Goal: Answer question/provide support

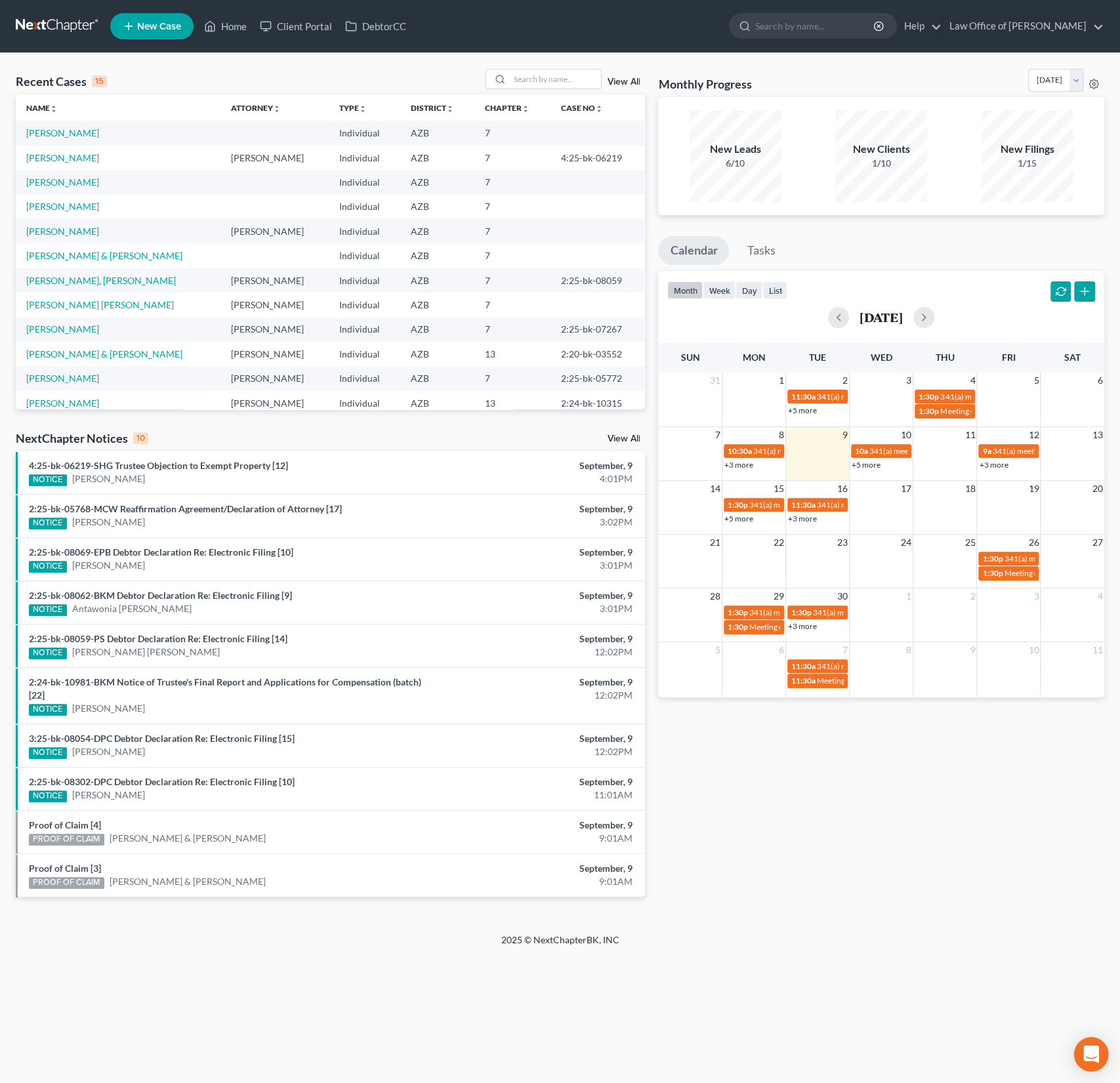
click at [1087, 1056] on icon "Open Intercom Messenger" at bounding box center [1090, 1054] width 15 height 17
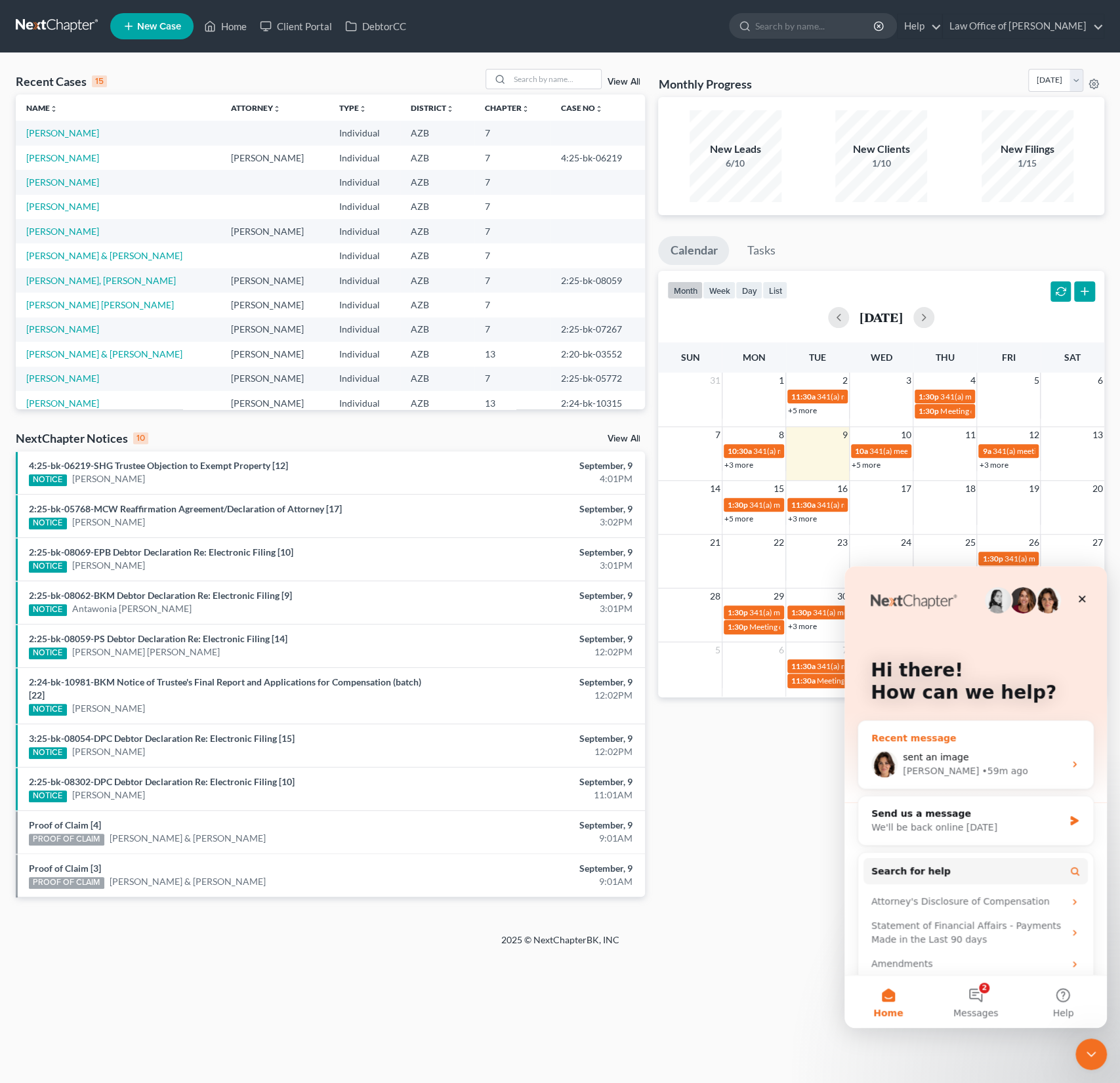
click at [1042, 756] on div "sent an image" at bounding box center [983, 757] width 161 height 14
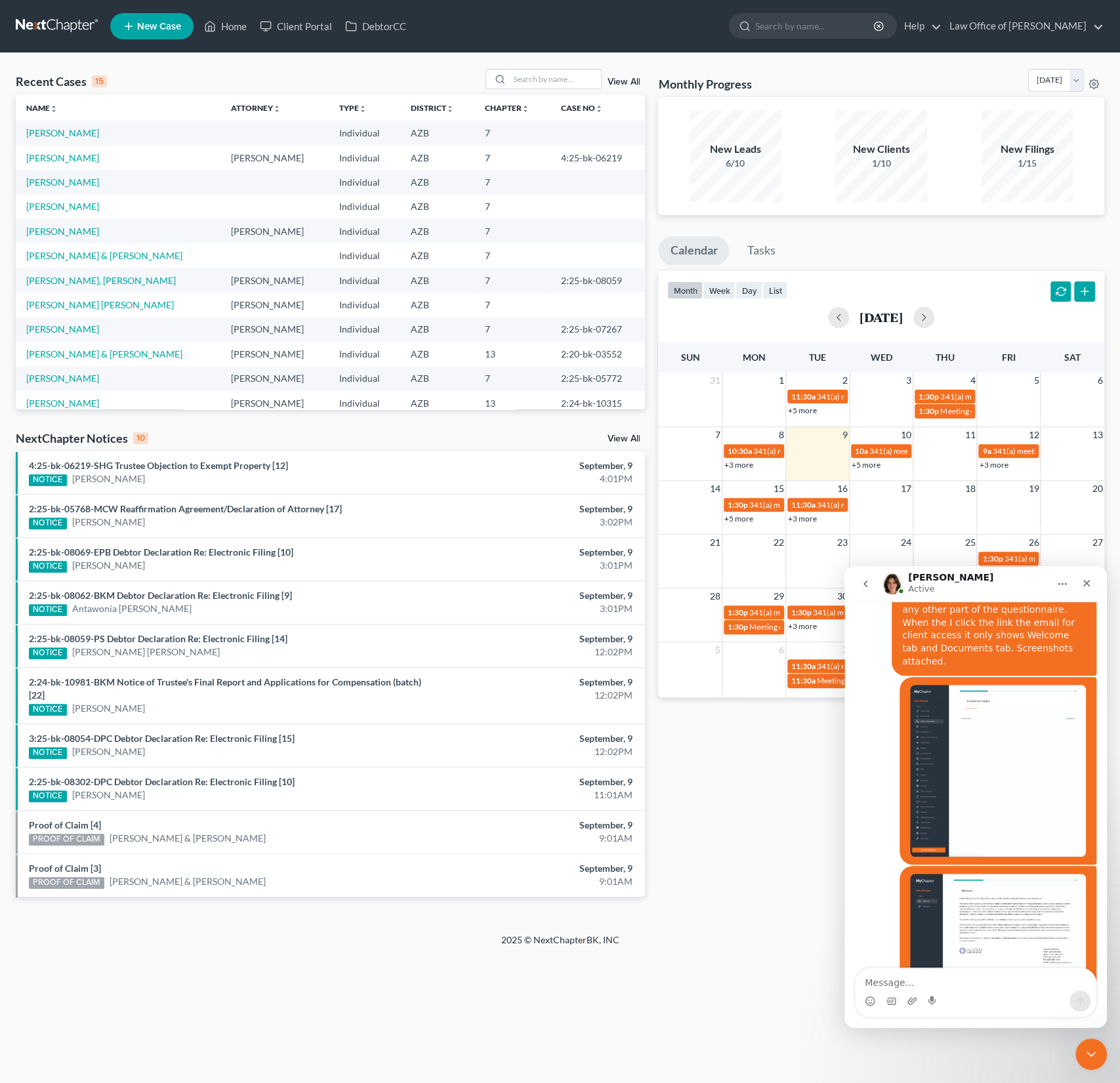
scroll to position [1619, 0]
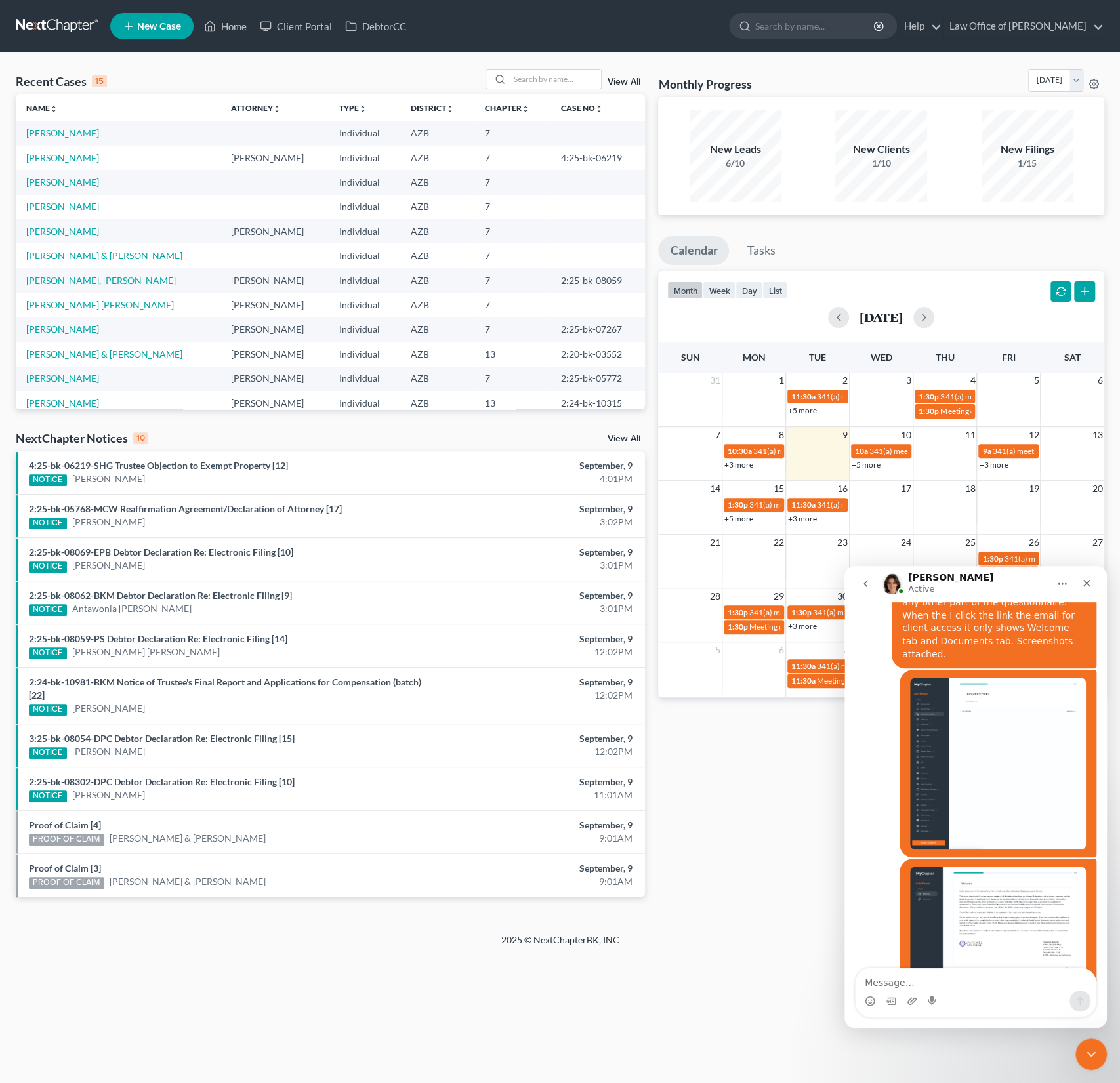
click at [1009, 867] on img "Alexander says…" at bounding box center [998, 953] width 176 height 172
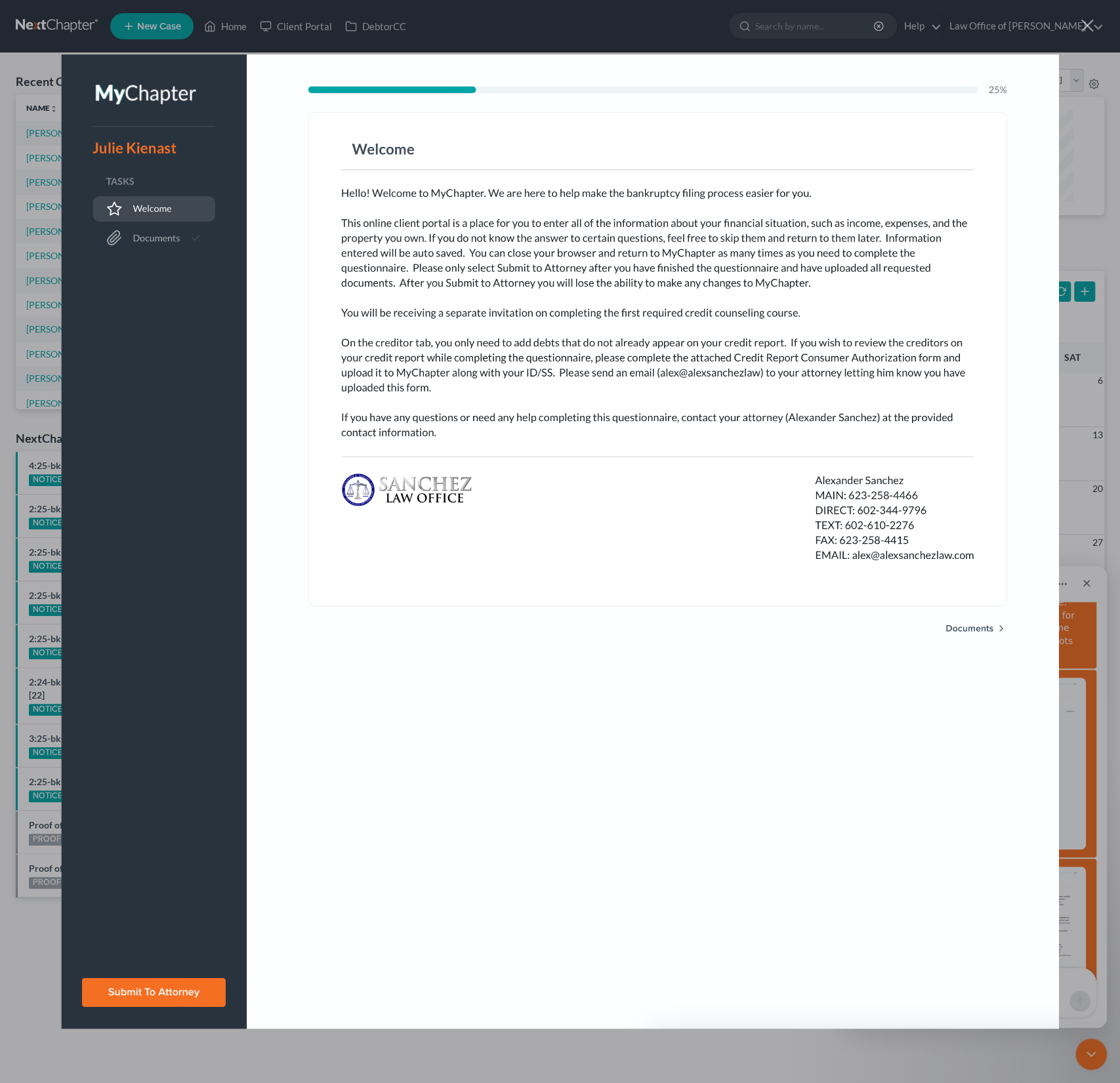
scroll to position [0, 0]
click at [1081, 664] on div "Intercom messenger" at bounding box center [560, 541] width 1120 height 1083
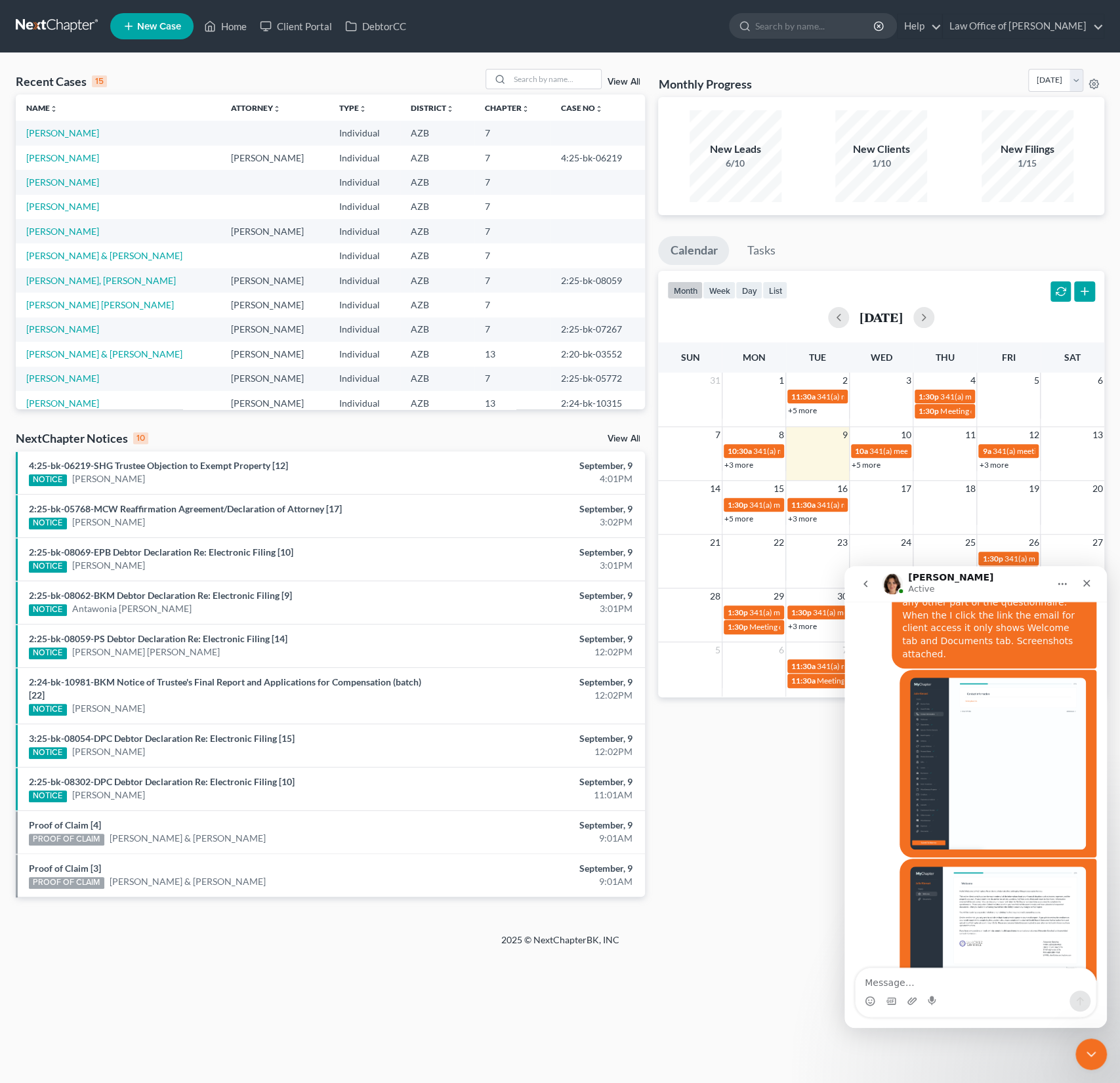
click at [1031, 678] on img "Alexander says…" at bounding box center [998, 764] width 176 height 172
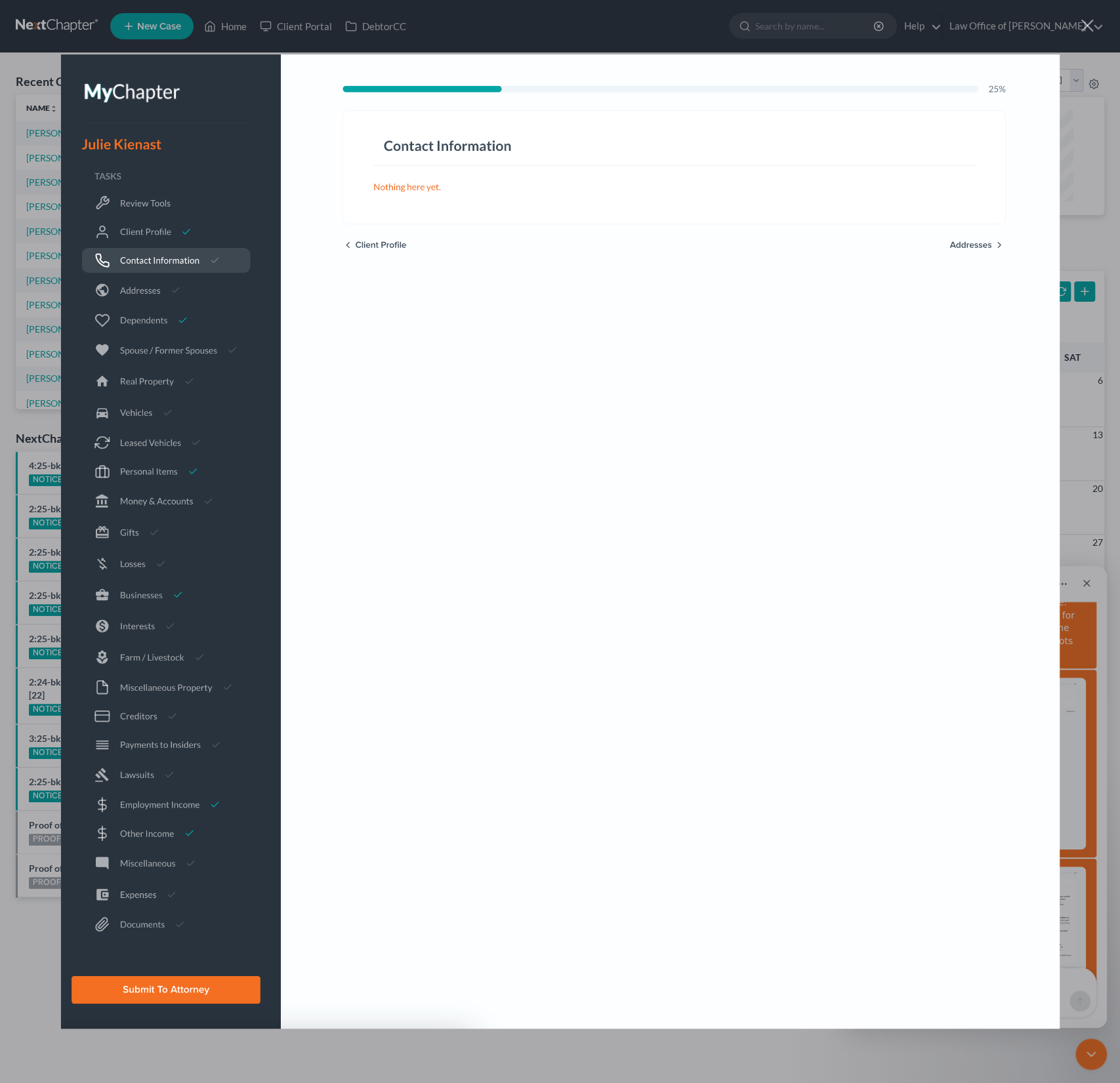
click at [1089, 27] on div "Close" at bounding box center [1088, 26] width 13 height 13
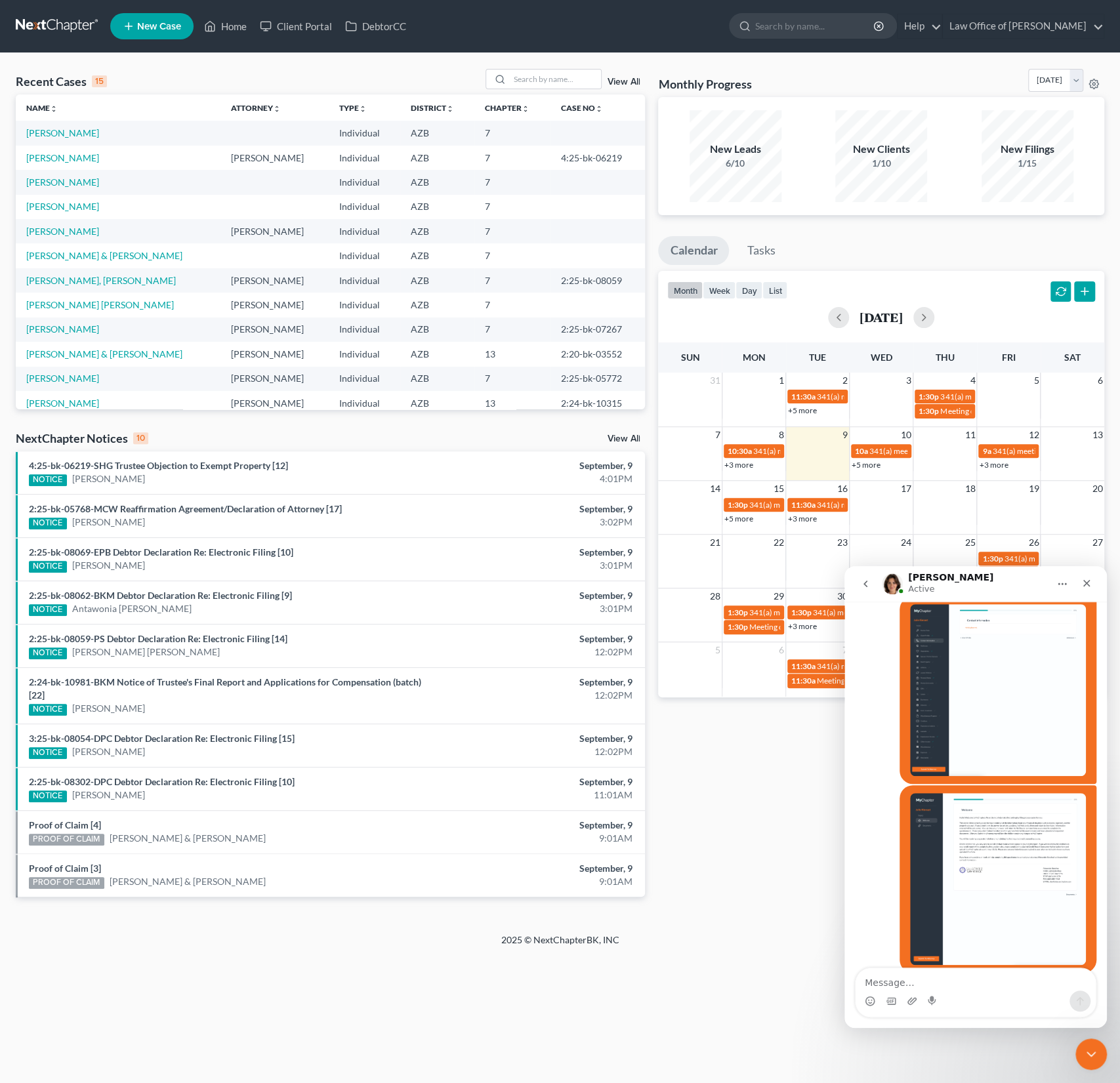
scroll to position [1681, 0]
click at [875, 982] on textarea "Message…" at bounding box center [975, 979] width 240 height 23
type textarea "Okay, thank you."
click at [311, 25] on link "Client Portal" at bounding box center [295, 26] width 85 height 24
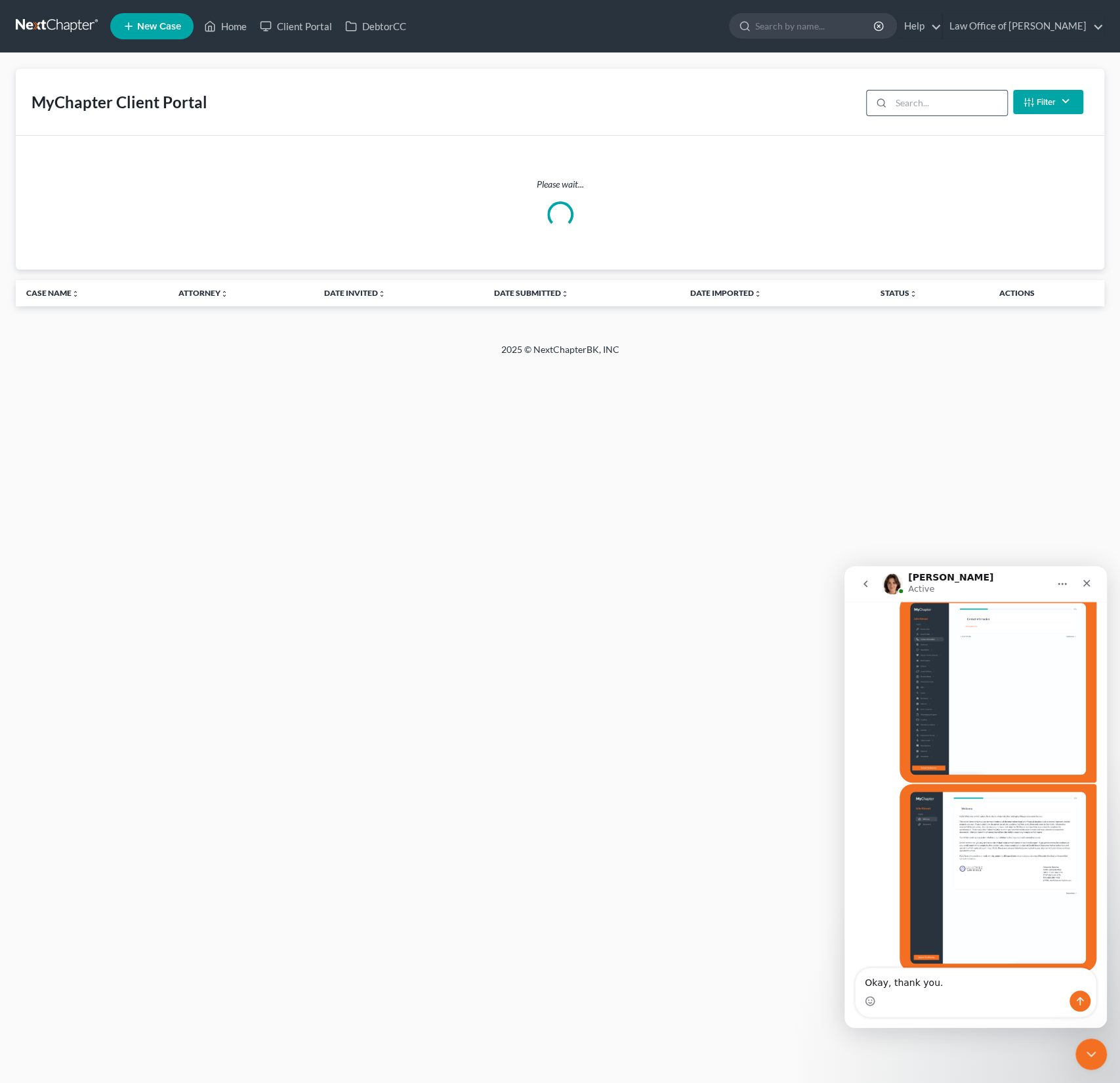
click at [924, 90] on div at bounding box center [936, 103] width 142 height 26
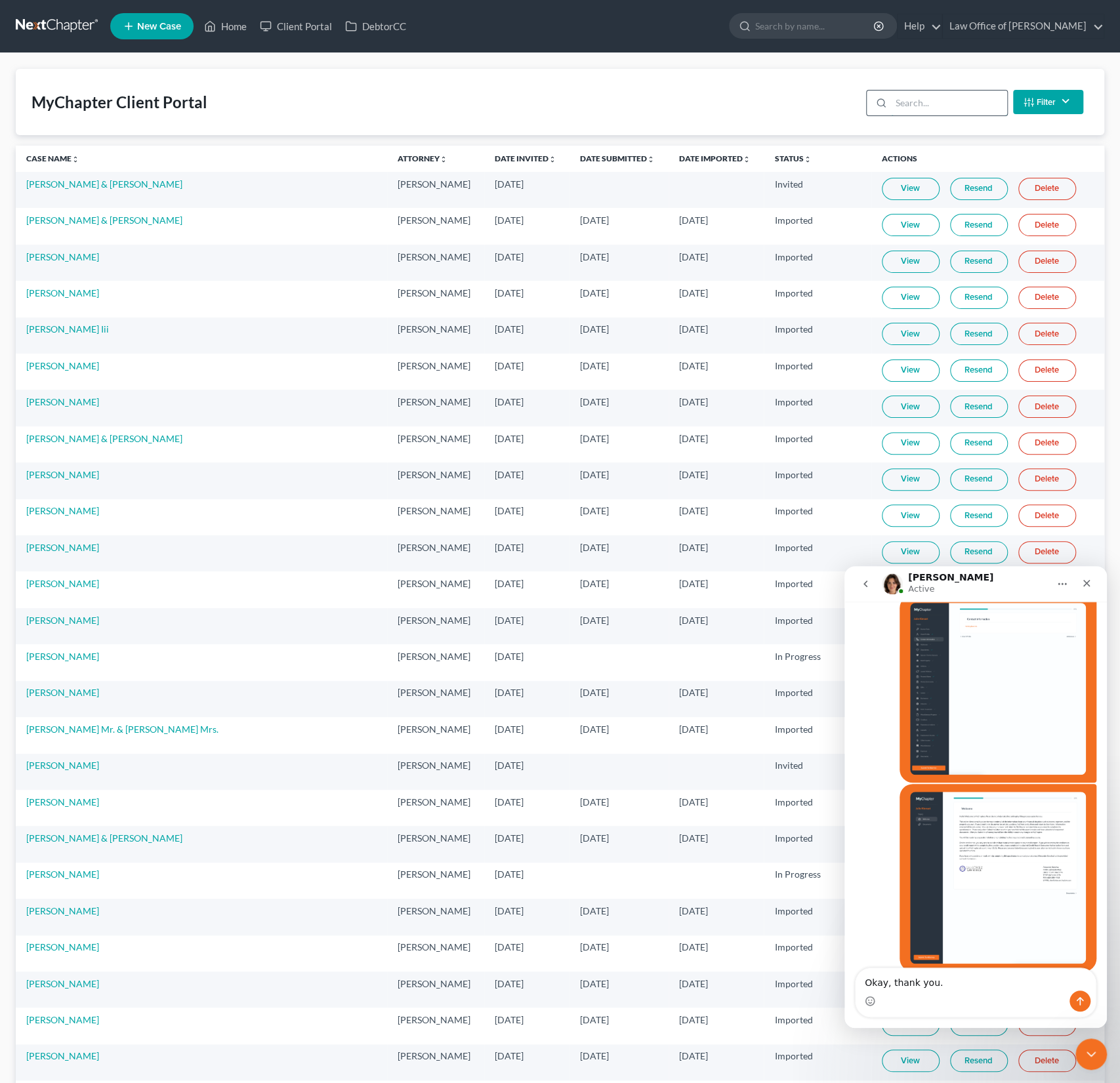
click at [911, 100] on input "search" at bounding box center [949, 103] width 116 height 25
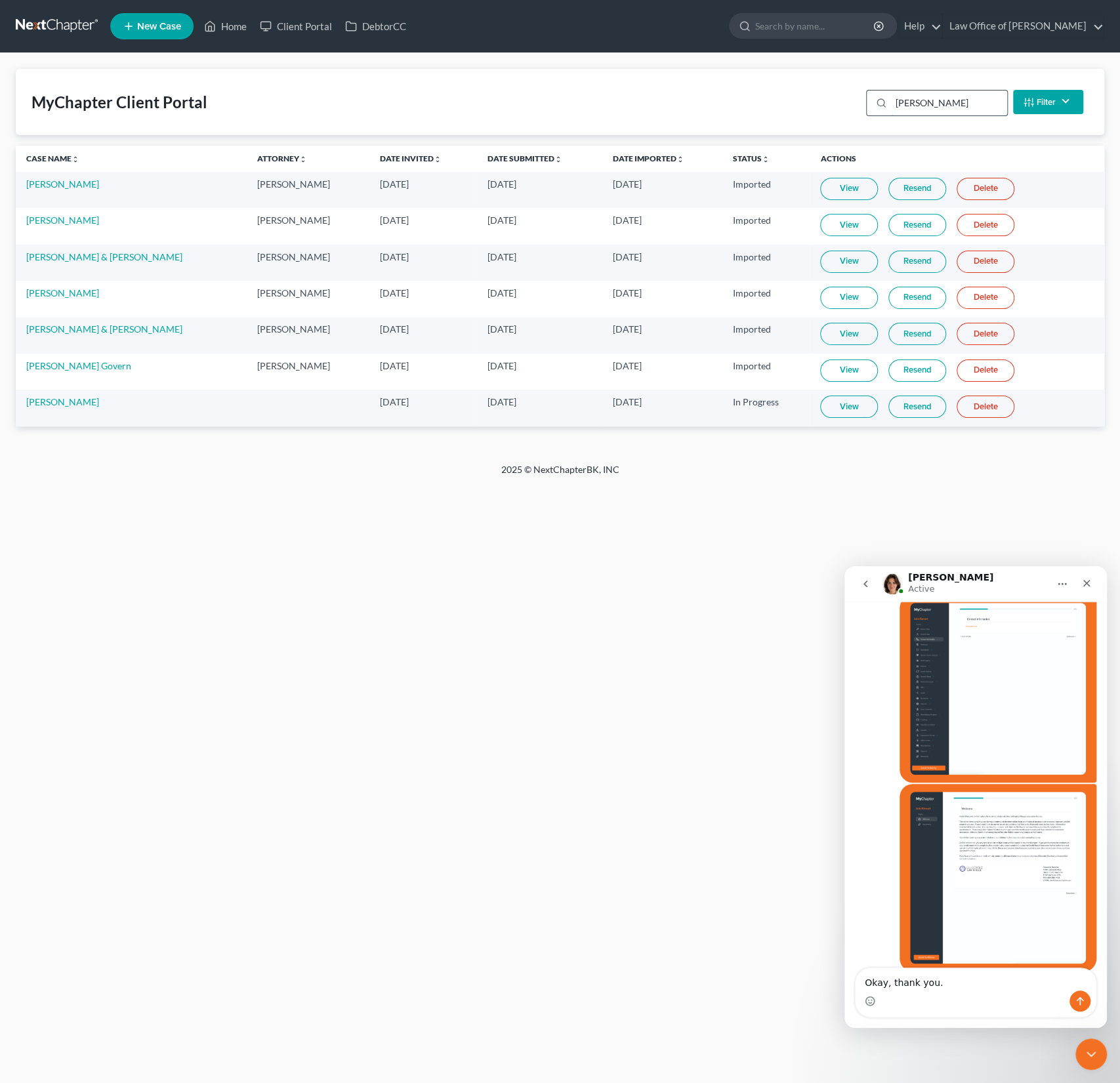
type input "[PERSON_NAME]"
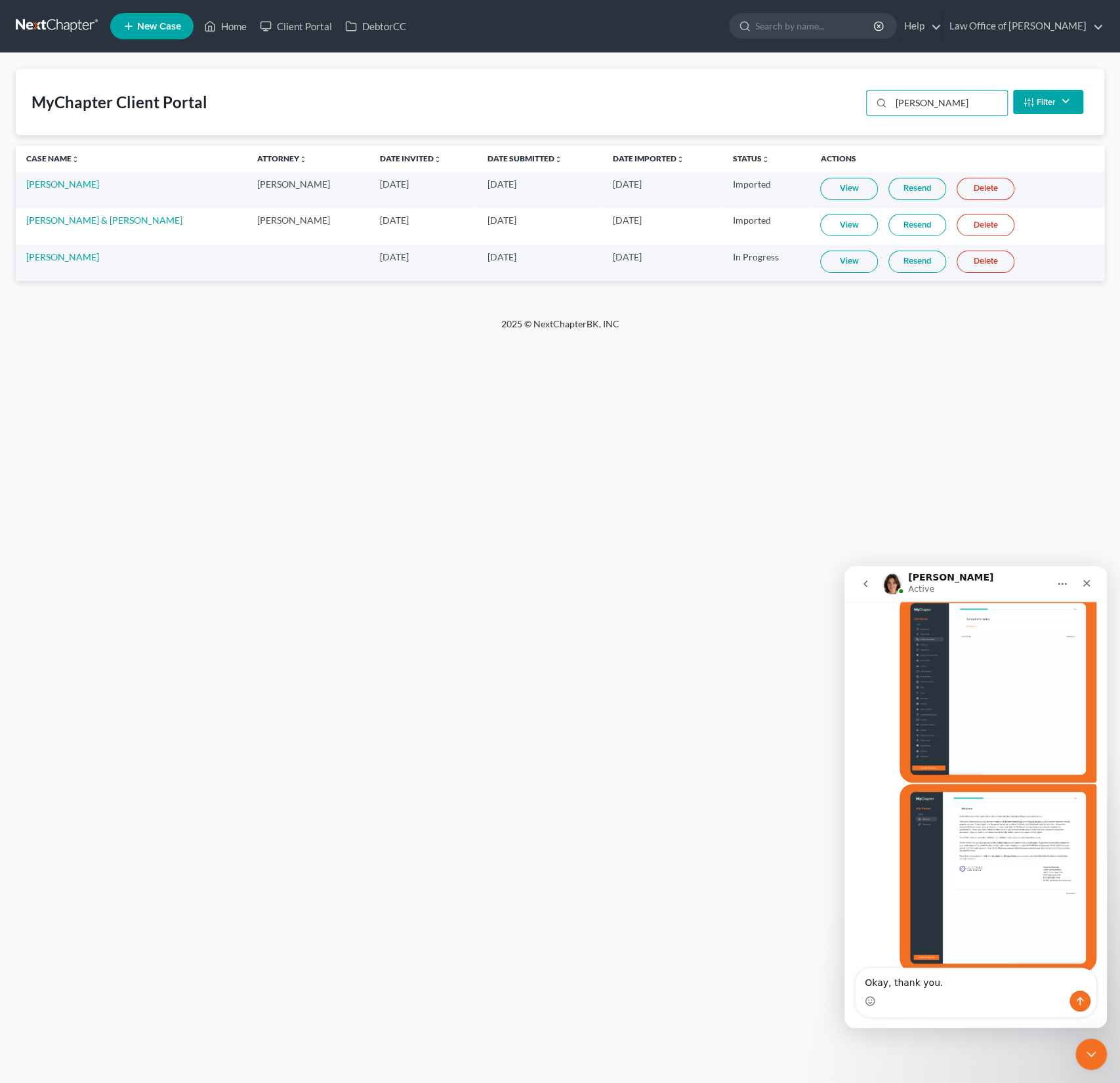
click at [840, 261] on link "View" at bounding box center [849, 262] width 58 height 23
click at [949, 982] on textarea "Okay, thank you." at bounding box center [975, 979] width 240 height 23
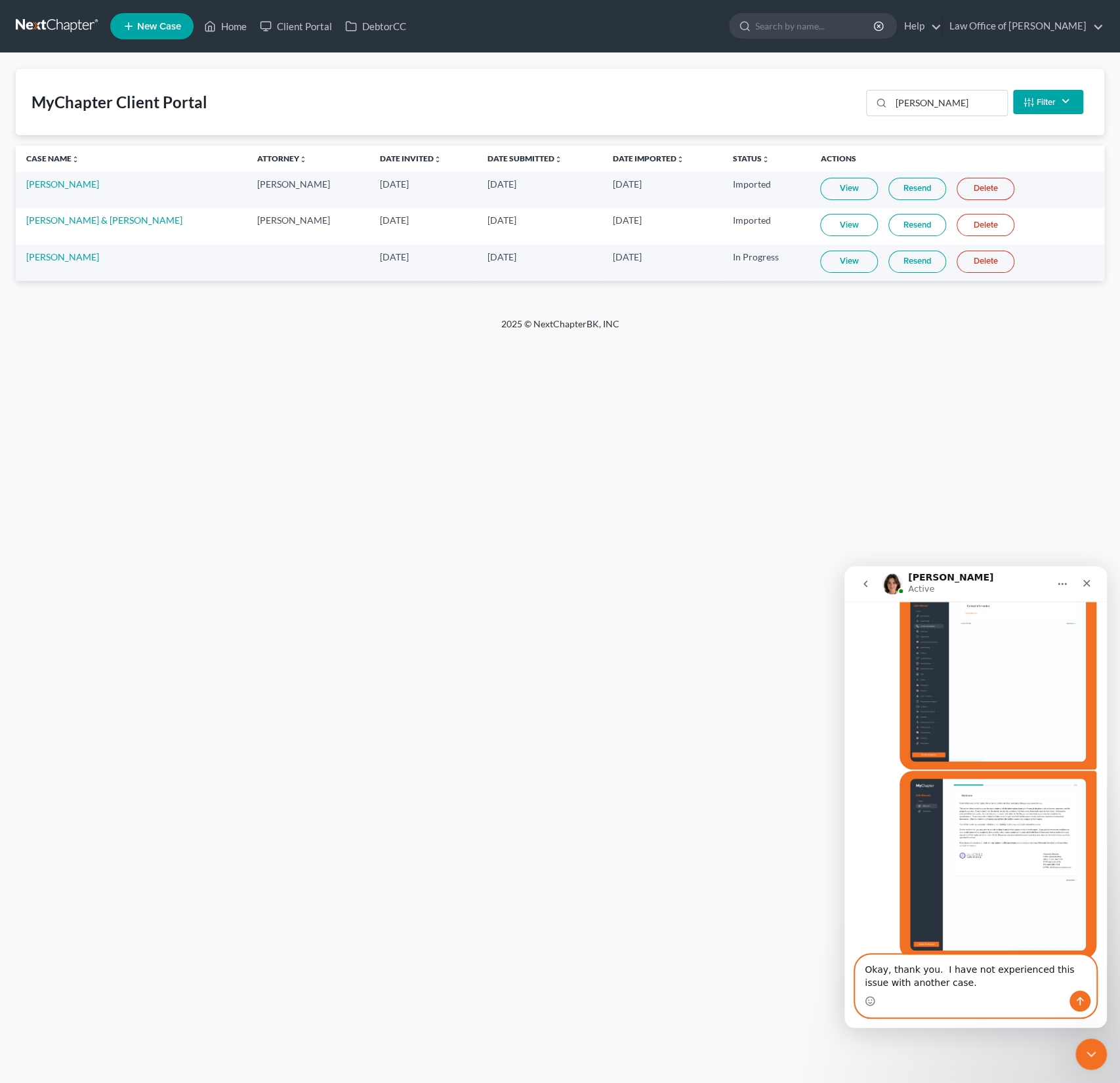
type textarea "Okay, thank you. I have not experienced this issue with another case."
click at [291, 82] on div "MyChapter Client Portal [PERSON_NAME] Status Filter... Invited In Progress Read…" at bounding box center [559, 102] width 1088 height 66
click at [918, 100] on input "[PERSON_NAME]" at bounding box center [949, 103] width 116 height 25
drag, startPoint x: 945, startPoint y: 109, endPoint x: 851, endPoint y: 85, distance: 97.0
click at [851, 85] on div "MyChapter Client Portal [PERSON_NAME] Status Filter... Invited In Progress Read…" at bounding box center [559, 102] width 1088 height 66
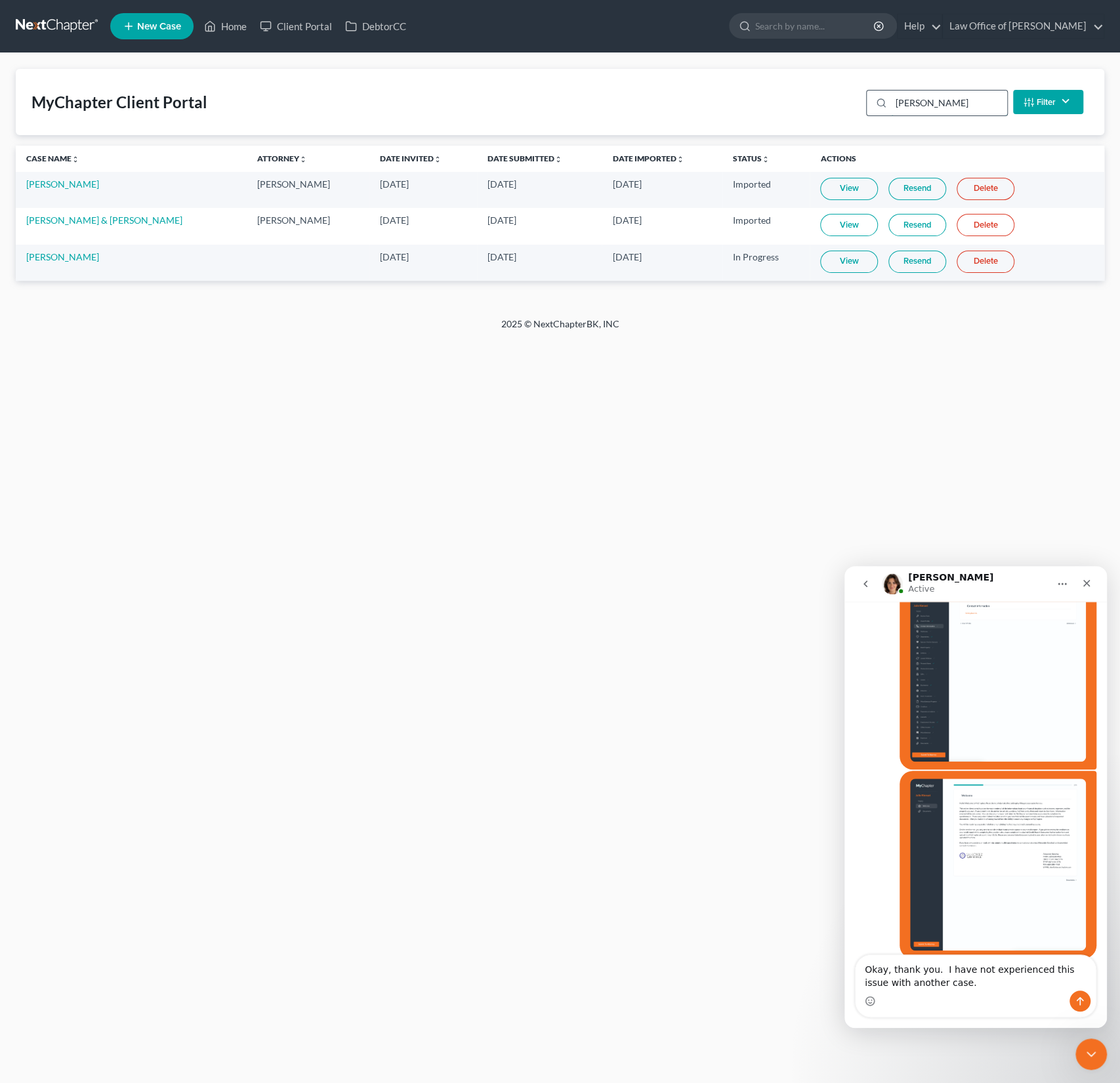
click at [921, 104] on input "[PERSON_NAME]" at bounding box center [949, 103] width 116 height 25
drag, startPoint x: 921, startPoint y: 104, endPoint x: 885, endPoint y: 97, distance: 36.7
click at [885, 97] on div "[PERSON_NAME]" at bounding box center [936, 103] width 142 height 26
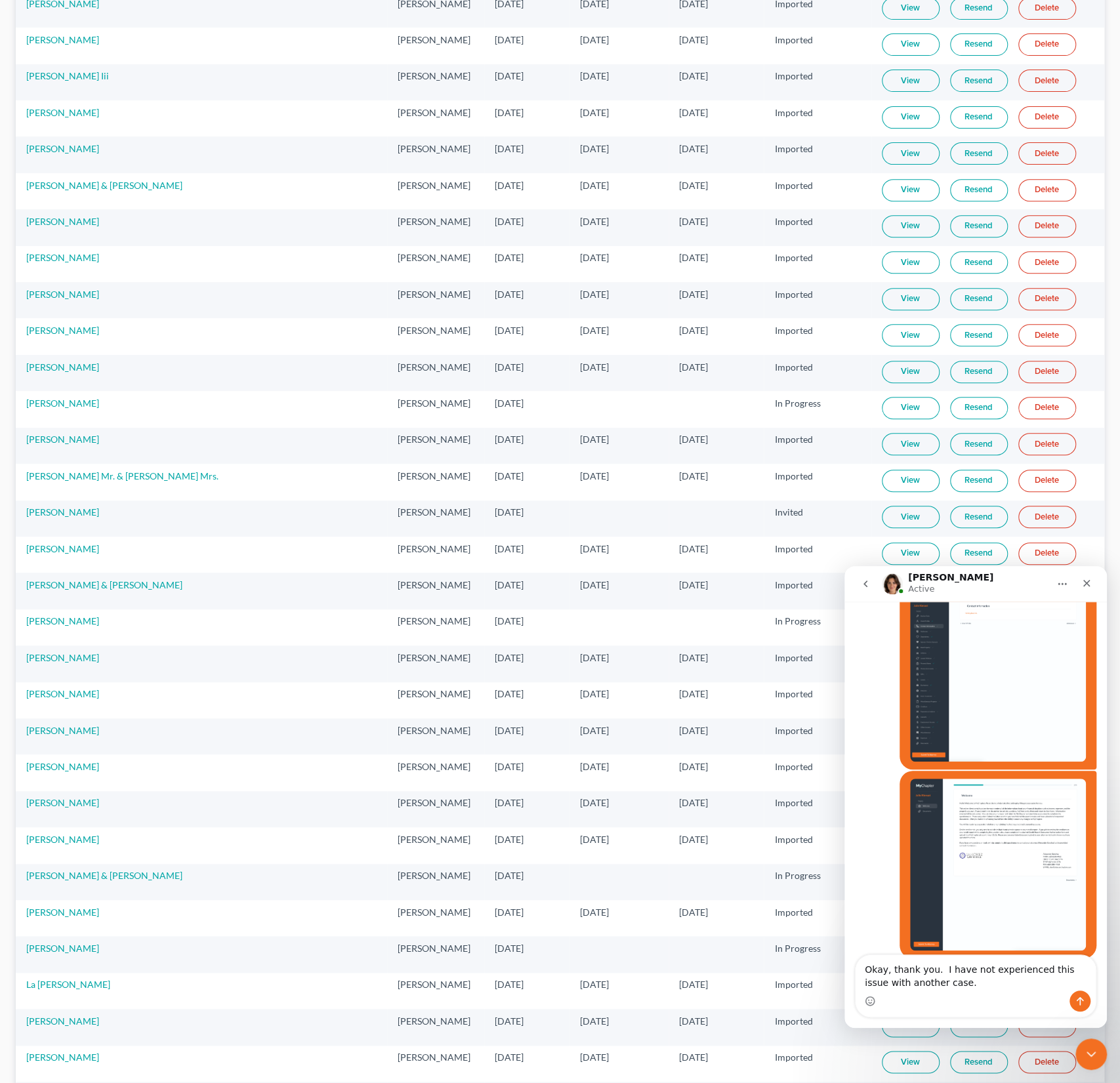
scroll to position [354, 0]
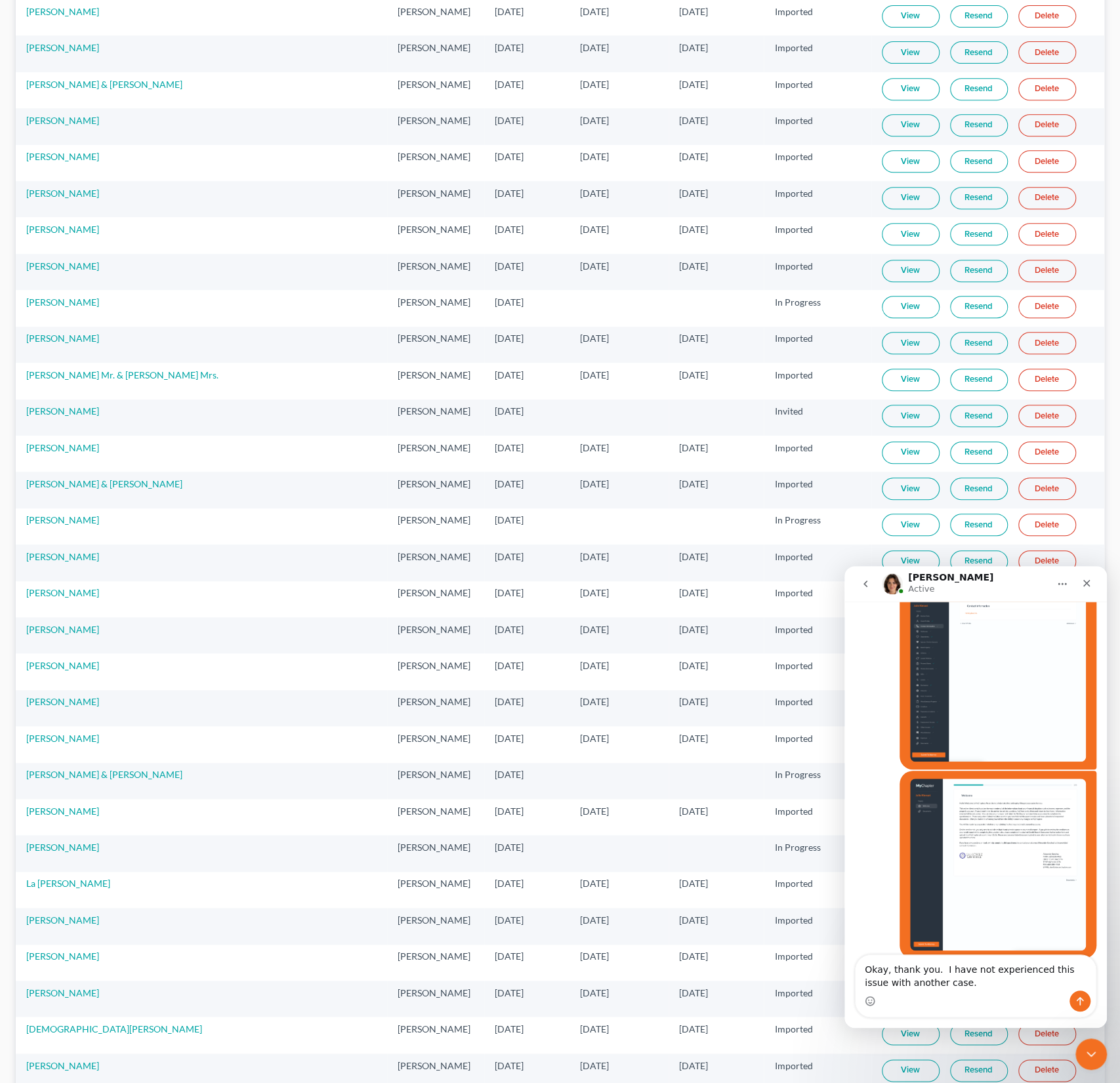
click at [807, 302] on td "In Progress" at bounding box center [817, 308] width 107 height 36
click at [882, 304] on link "View" at bounding box center [911, 307] width 58 height 23
click at [954, 984] on textarea "Okay, thank you. I have not experienced this issue with another case." at bounding box center [975, 973] width 240 height 35
click at [895, 984] on textarea "Okay, thank you. I have not experienced this issue with another case." at bounding box center [975, 973] width 240 height 35
type textarea "Okay, thank you. I have not experienced this issue with any other case."
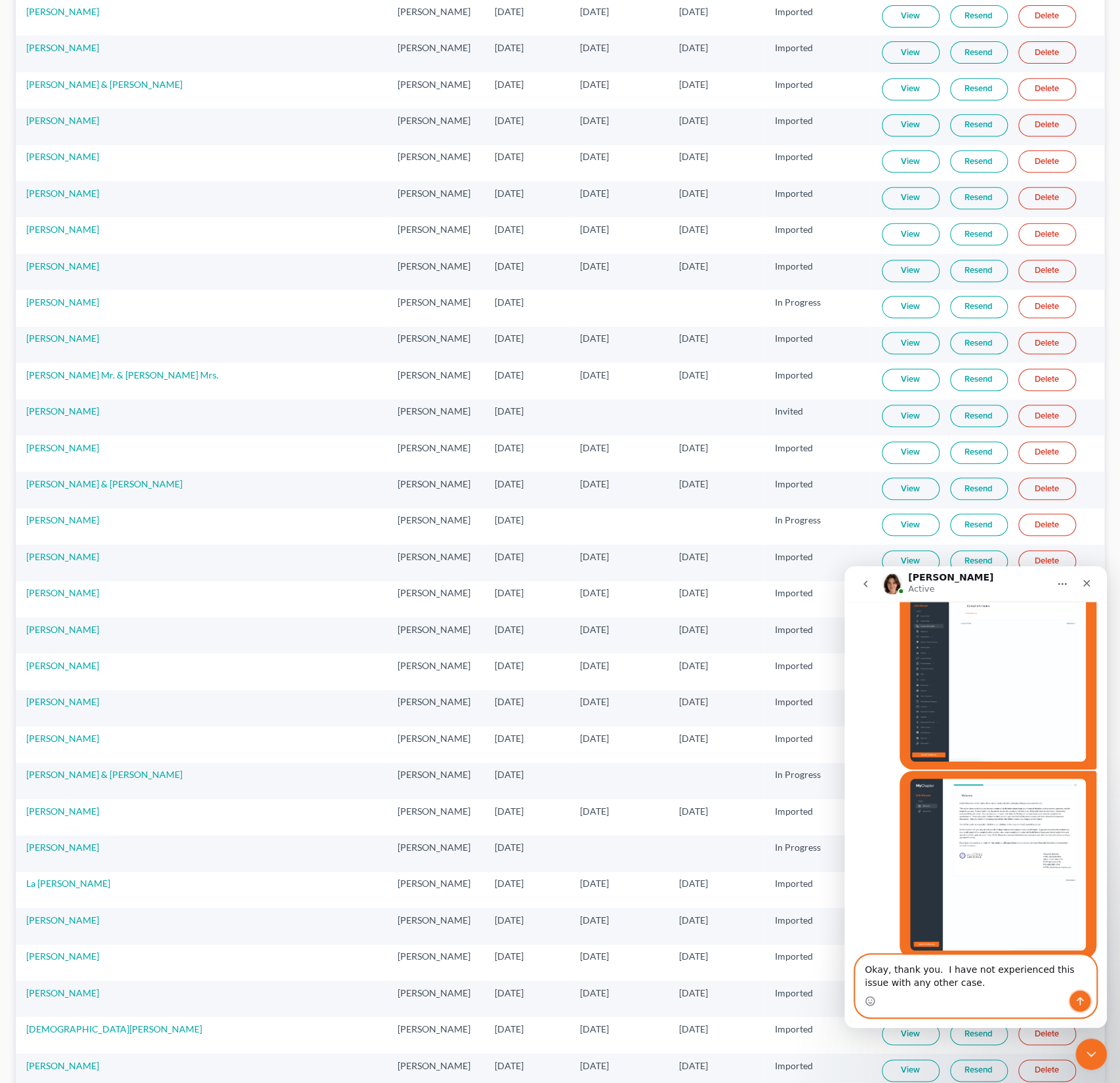
click at [1077, 1004] on icon "Send a message…" at bounding box center [1079, 1001] width 11 height 11
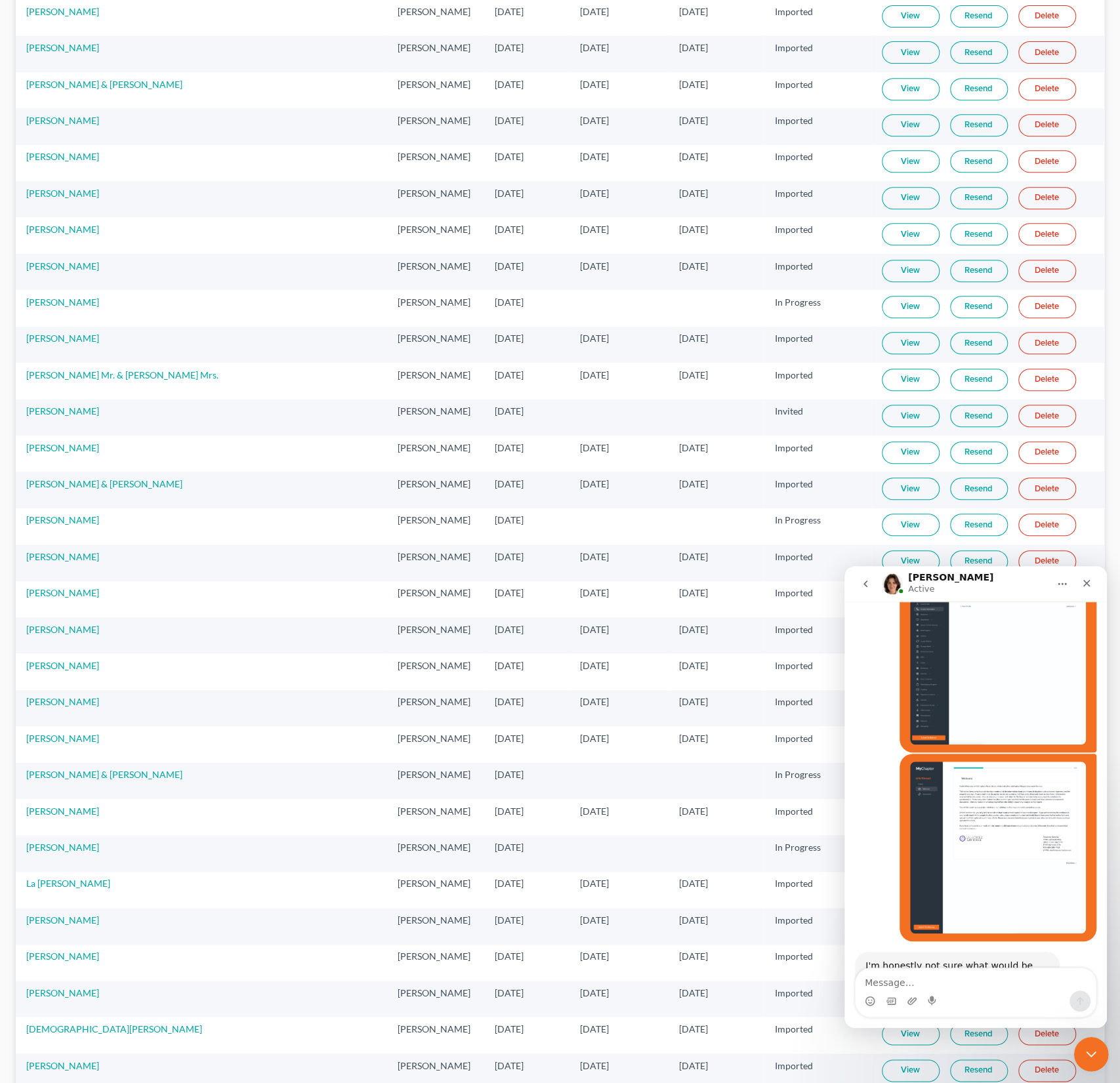
click at [1091, 1063] on div "Close Intercom Messenger" at bounding box center [1088, 1052] width 32 height 32
